Goal: Find specific page/section: Find specific page/section

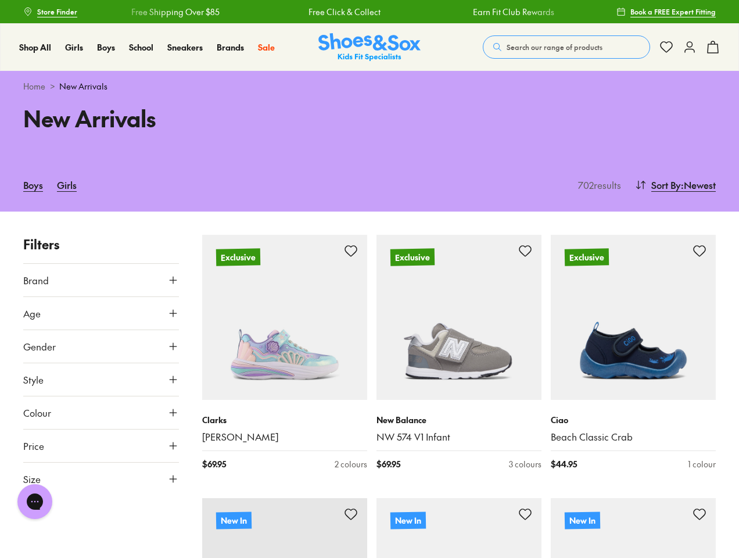
click at [567, 47] on span "Search our range of products" at bounding box center [555, 47] width 96 height 10
click at [472, 42] on button "Clear" at bounding box center [471, 42] width 37 height 21
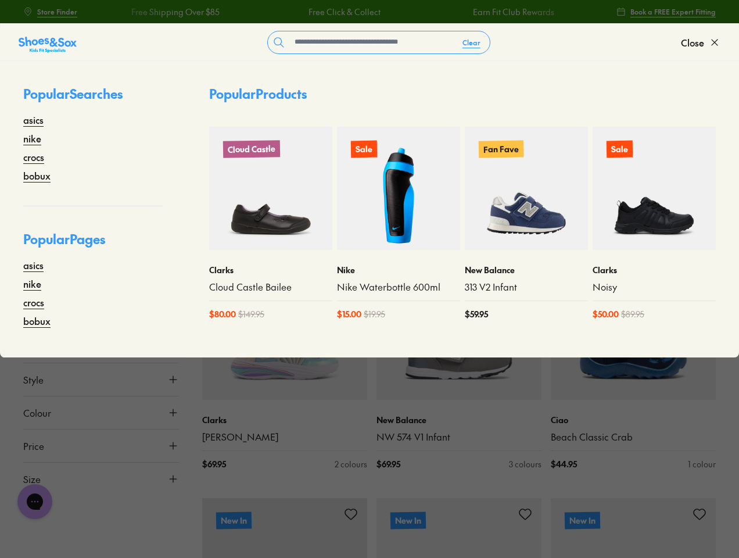
click at [701, 42] on span "Close" at bounding box center [692, 42] width 23 height 14
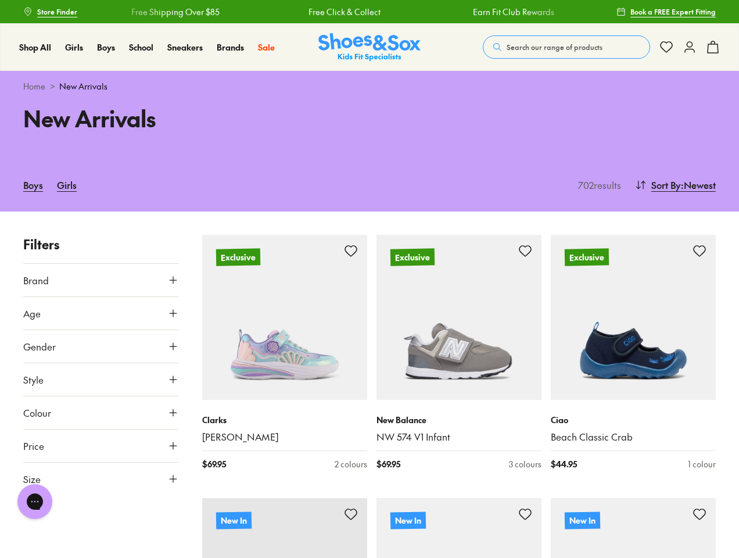
click at [713, 47] on icon at bounding box center [713, 47] width 14 height 14
click at [674, 185] on div at bounding box center [369, 279] width 739 height 558
click at [101, 280] on button "Brand" at bounding box center [101, 280] width 156 height 33
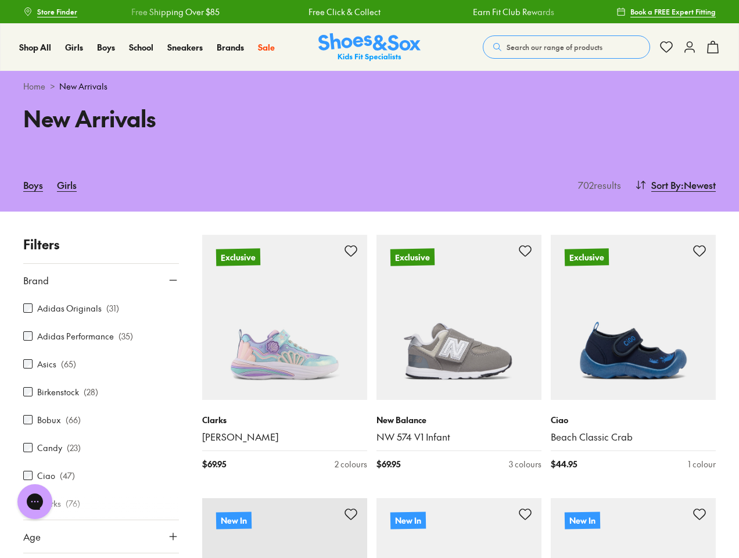
click at [101, 313] on div "Adidas Originals ( 31 )" at bounding box center [101, 308] width 156 height 14
